Goal: Go to known website: Access a specific website the user already knows

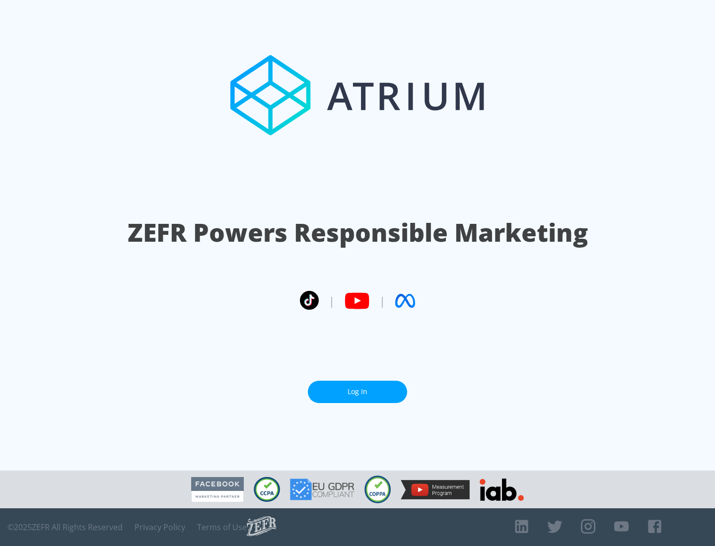
click at [357, 392] on link "Log In" at bounding box center [357, 392] width 99 height 22
